Goal: Information Seeking & Learning: Learn about a topic

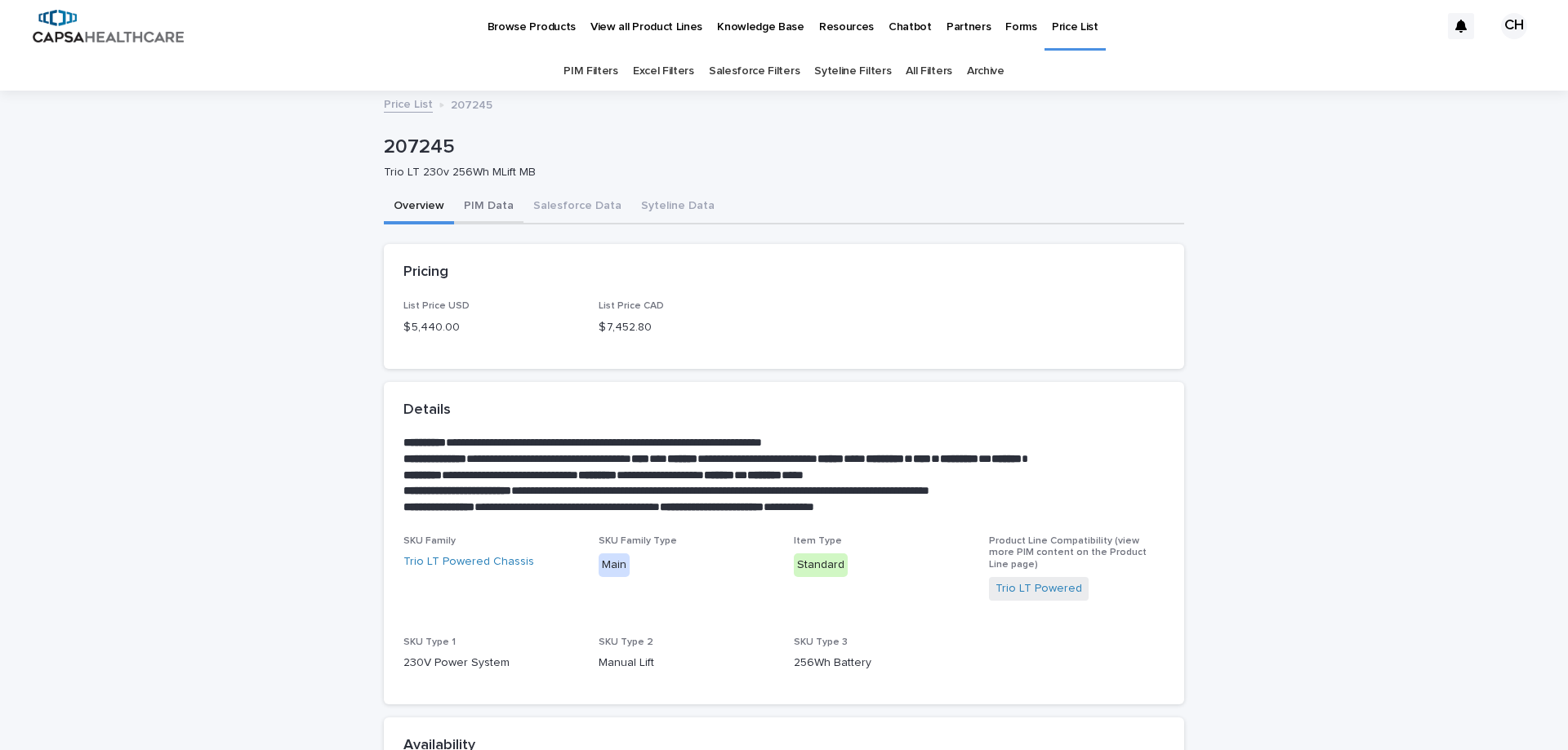
click at [493, 201] on button "PIM Data" at bounding box center [489, 207] width 70 height 34
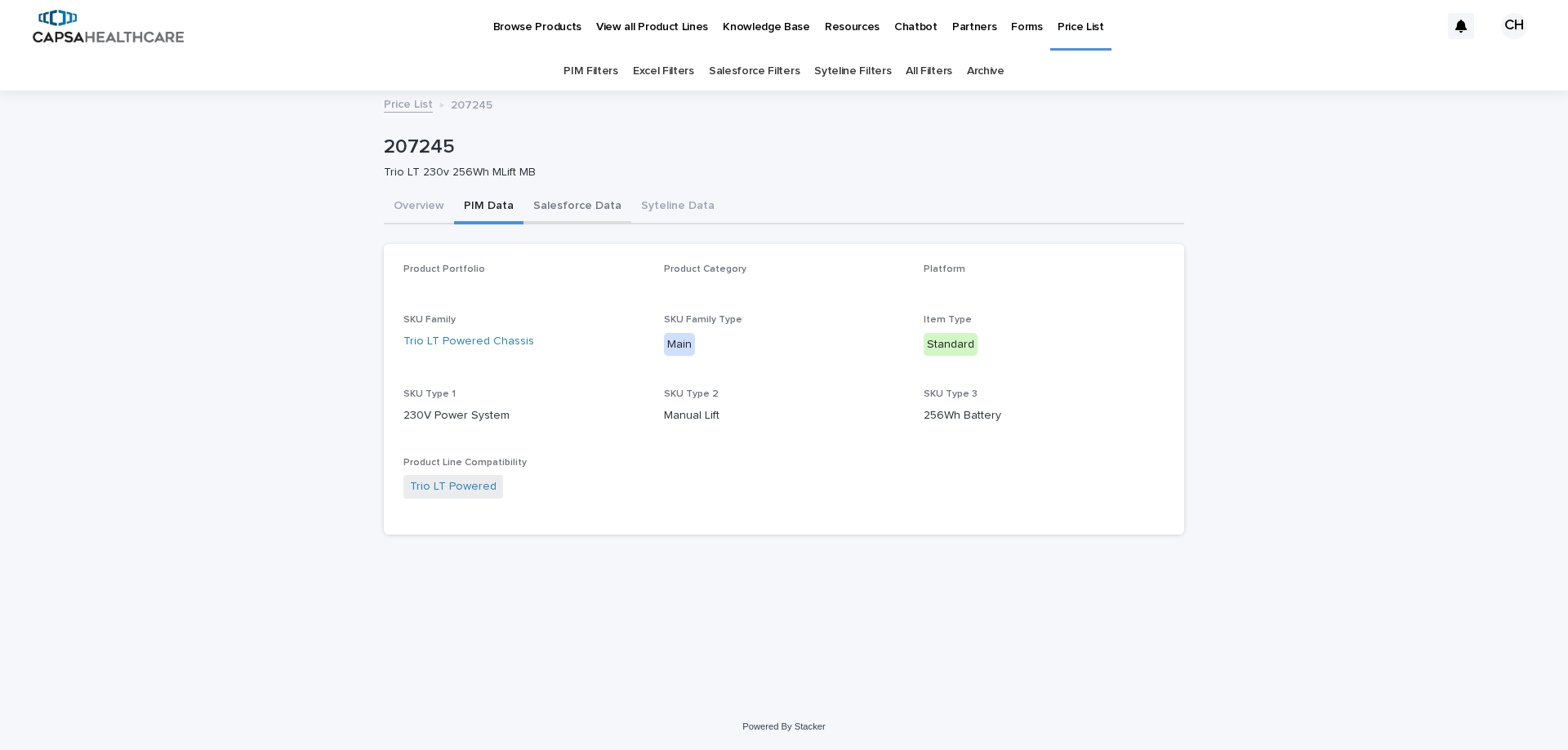
click at [560, 208] on button "Salesforce Data" at bounding box center [578, 207] width 108 height 34
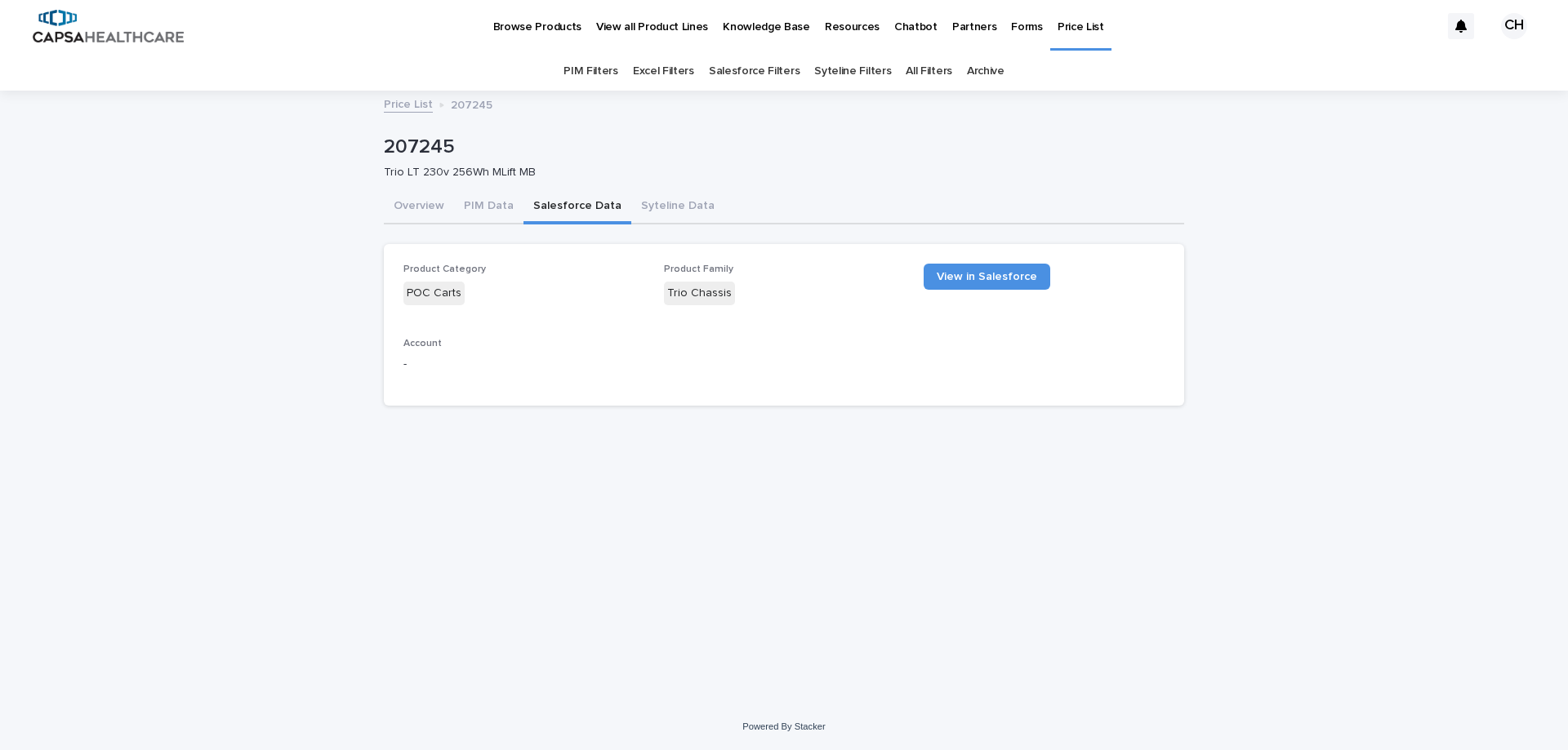
click at [560, 208] on button "Salesforce Data" at bounding box center [578, 207] width 108 height 34
click at [661, 203] on button "Syteline Data" at bounding box center [678, 207] width 93 height 34
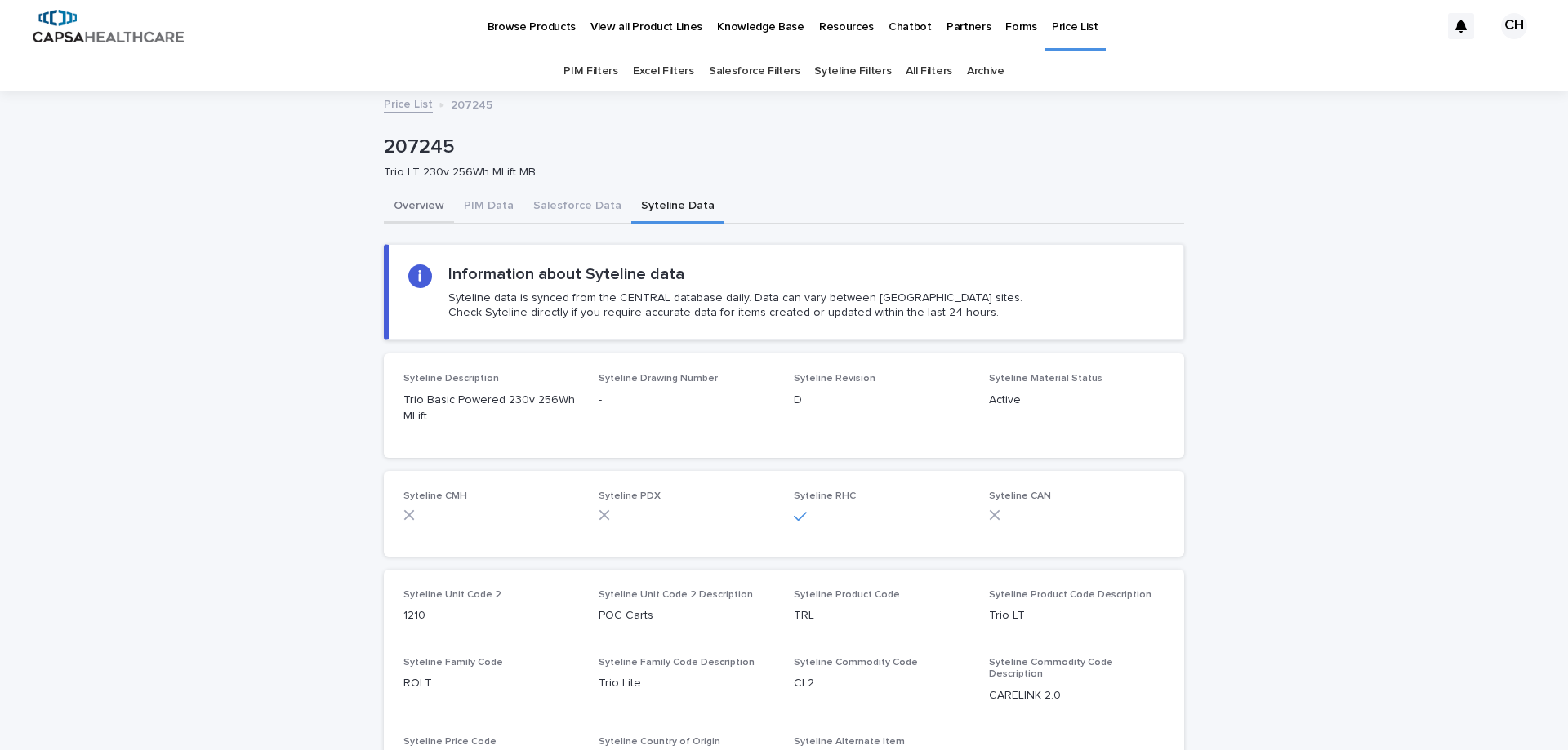
click at [420, 208] on button "Overview" at bounding box center [419, 207] width 70 height 34
